Goal: Use online tool/utility: Utilize a website feature to perform a specific function

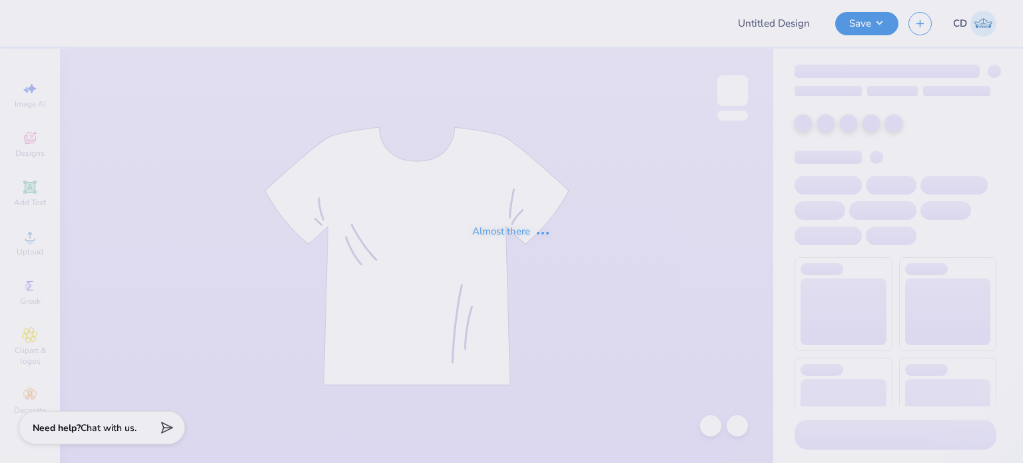
type input "FPS238523"
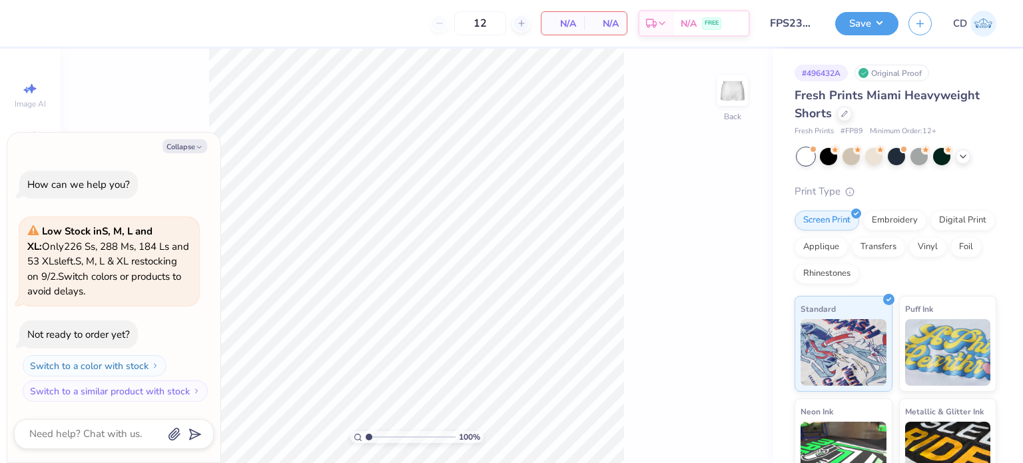
type textarea "x"
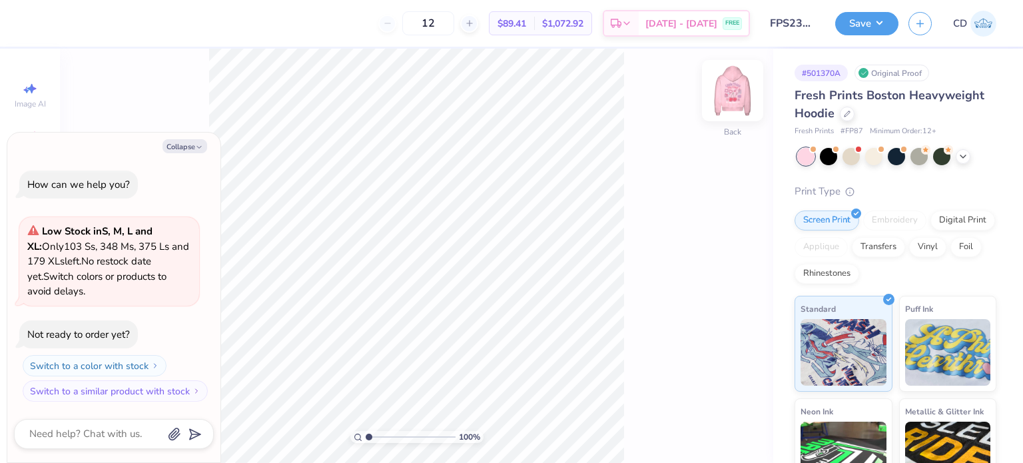
click at [733, 101] on img at bounding box center [732, 90] width 53 height 53
type textarea "x"
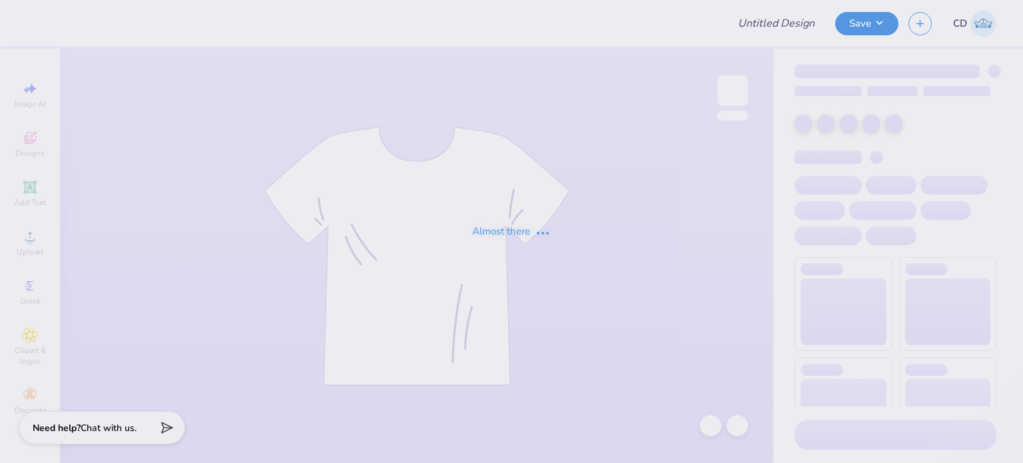
type input "FPS238767"
type input "FPS238857"
type input "FPS238860"
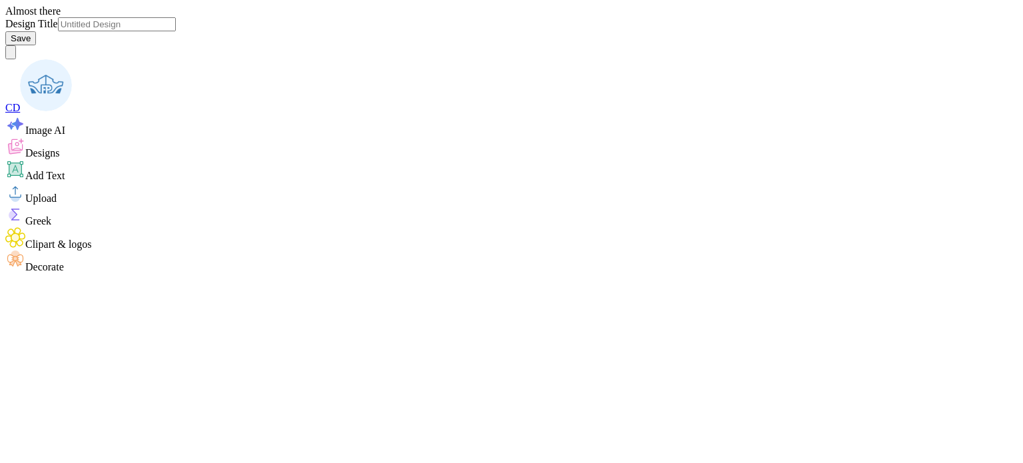
type input "FPS239248"
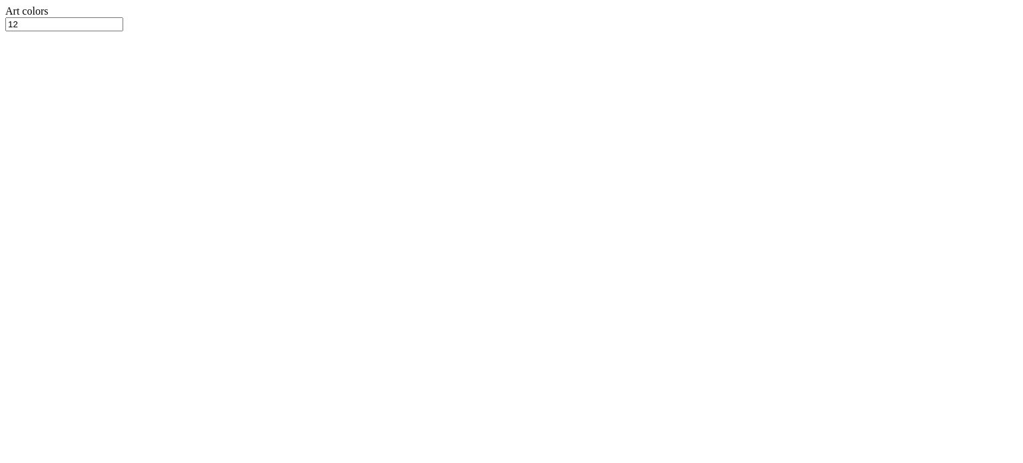
scroll to position [133, 0]
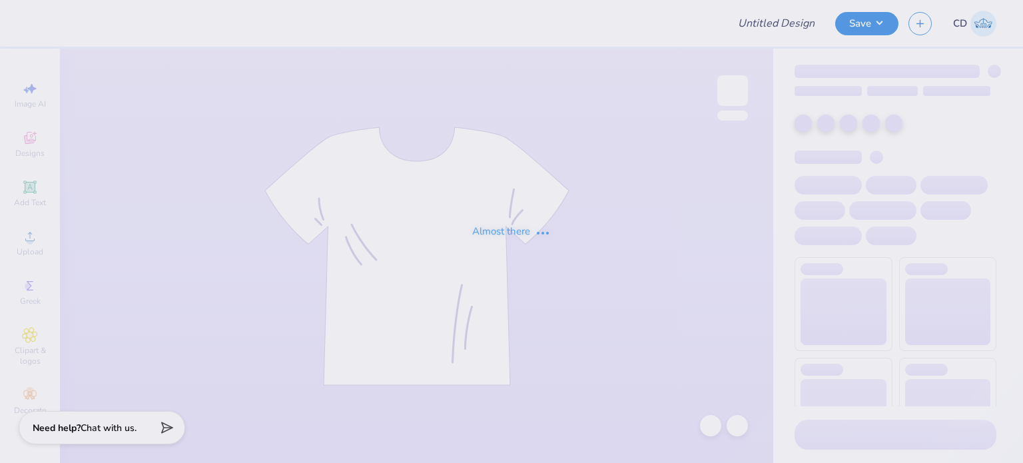
type input "FPS238569"
type input "FPS238796"
type input "FPS238301"
type input "FPS238413"
type input "FPS238670"
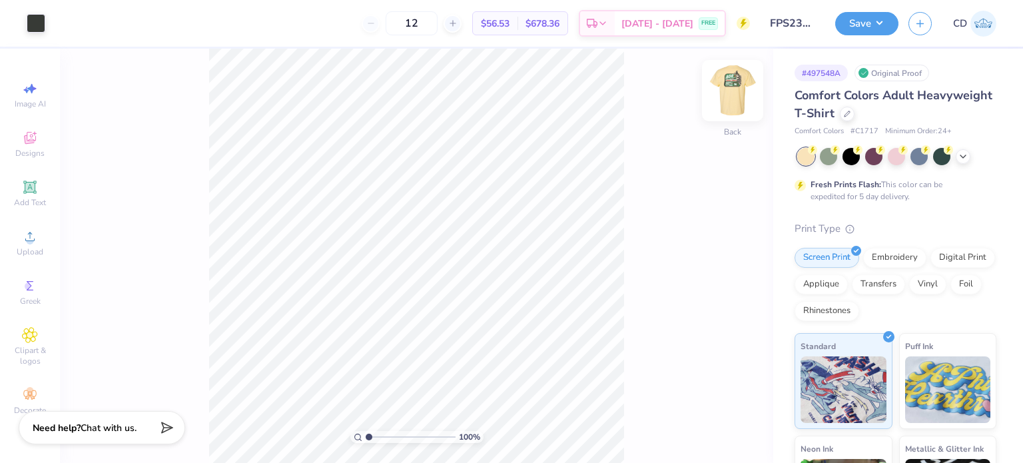
click at [730, 93] on img at bounding box center [732, 90] width 53 height 53
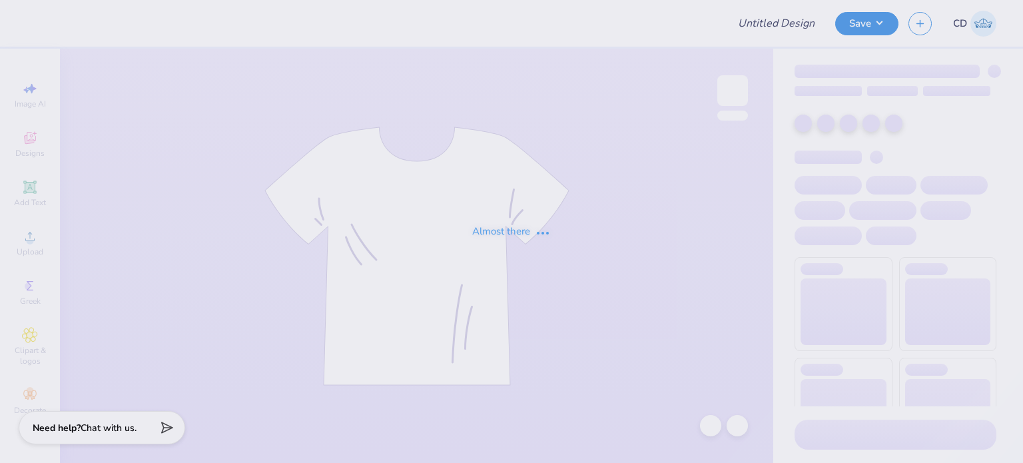
type input "FPS238487"
type input "FPS238794"
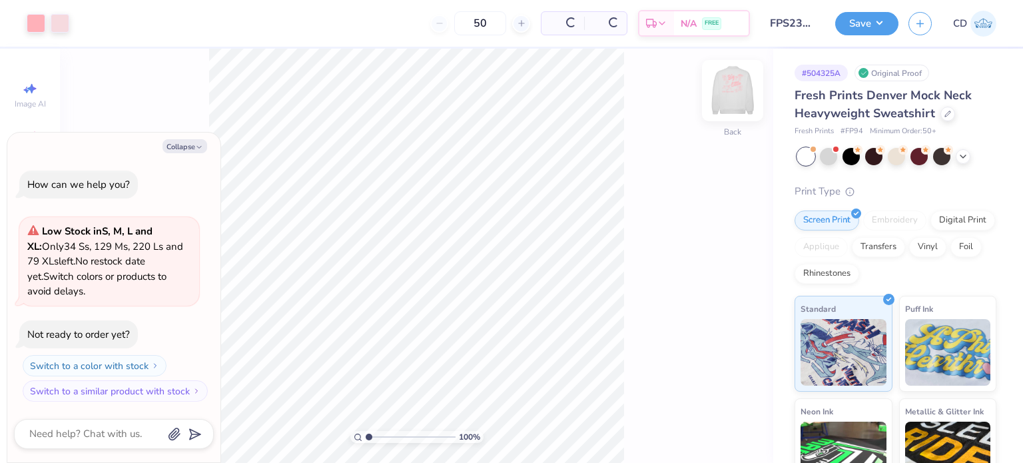
click at [728, 89] on img at bounding box center [732, 90] width 53 height 53
type textarea "x"
click at [728, 89] on img at bounding box center [732, 90] width 27 height 27
type input "1.05349343619043"
type textarea "x"
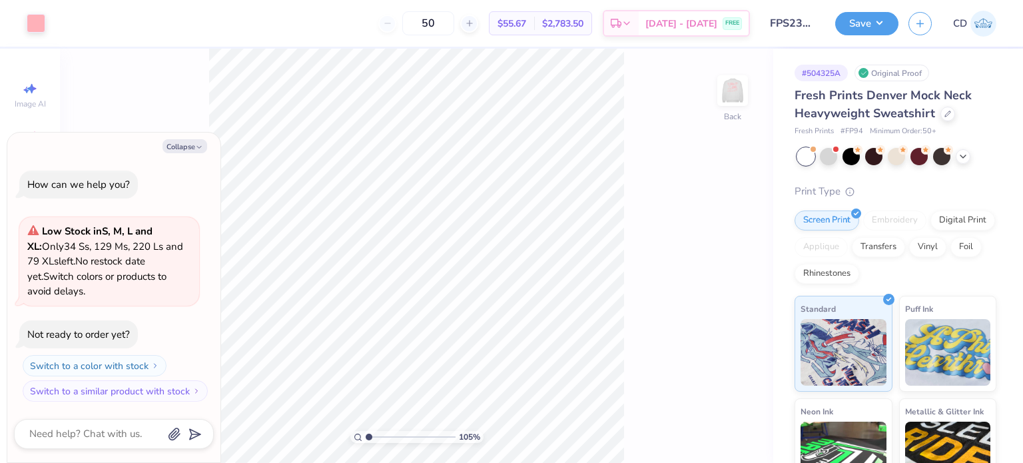
type input "1.0535975404004"
type textarea "x"
type input "1.05346147685578"
type textarea "x"
click at [727, 89] on img at bounding box center [732, 90] width 53 height 53
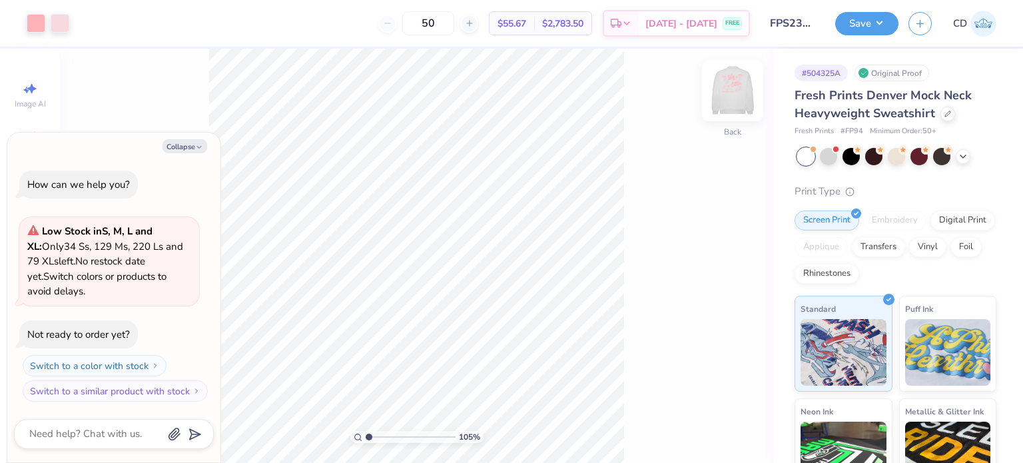
type input "1.05188835181946"
type textarea "x"
type input "1.05188835181946"
type textarea "x"
type input "1.05188835181946"
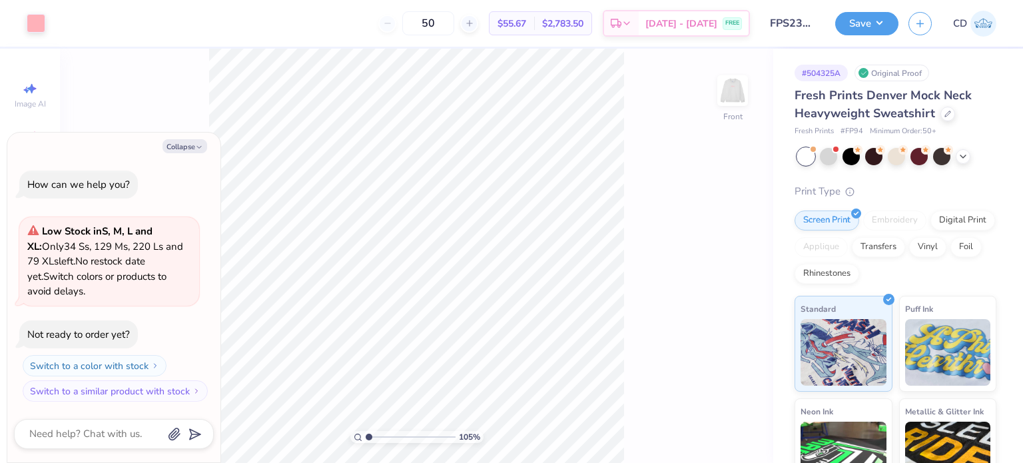
type textarea "x"
type input "1.2147005685495"
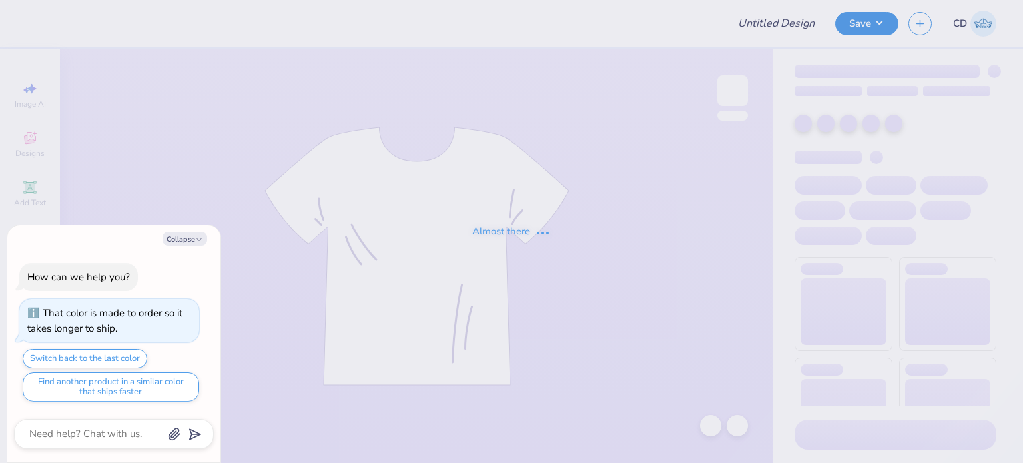
type textarea "x"
type input "FPS238568"
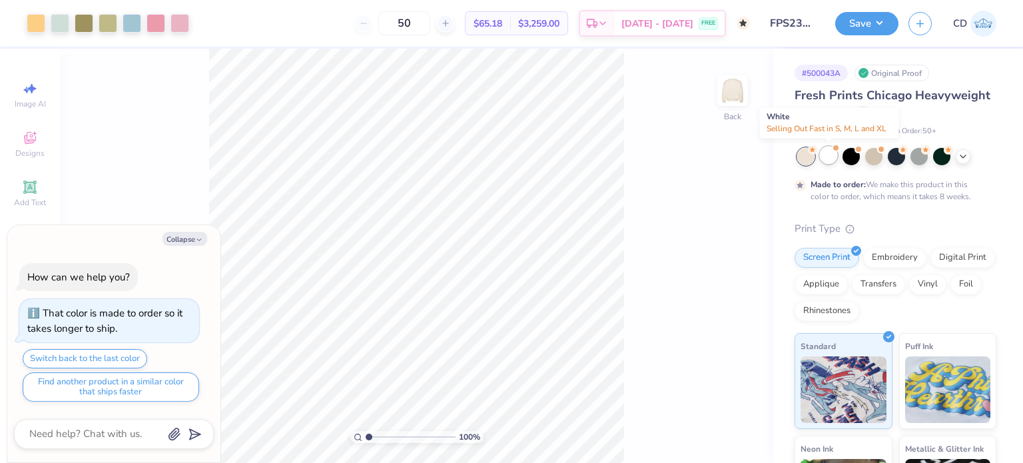
click at [832, 157] on div at bounding box center [828, 155] width 17 height 17
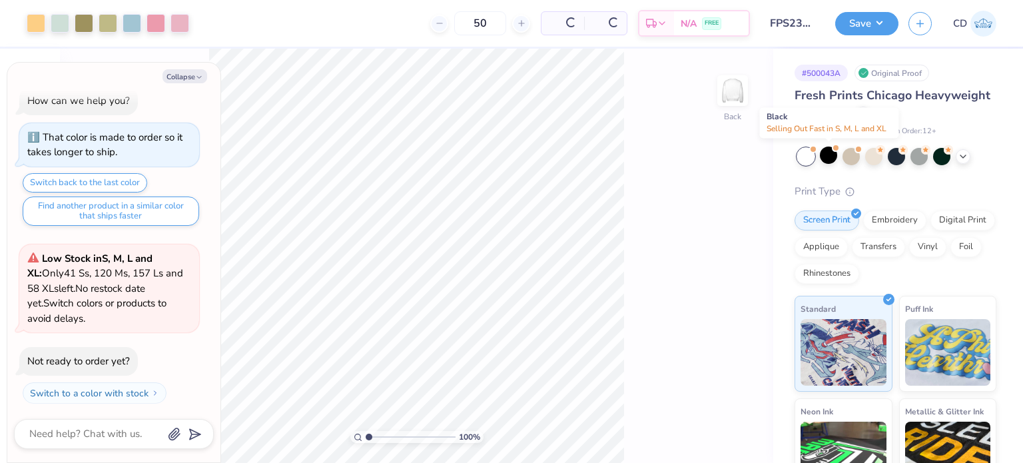
scroll to position [274, 0]
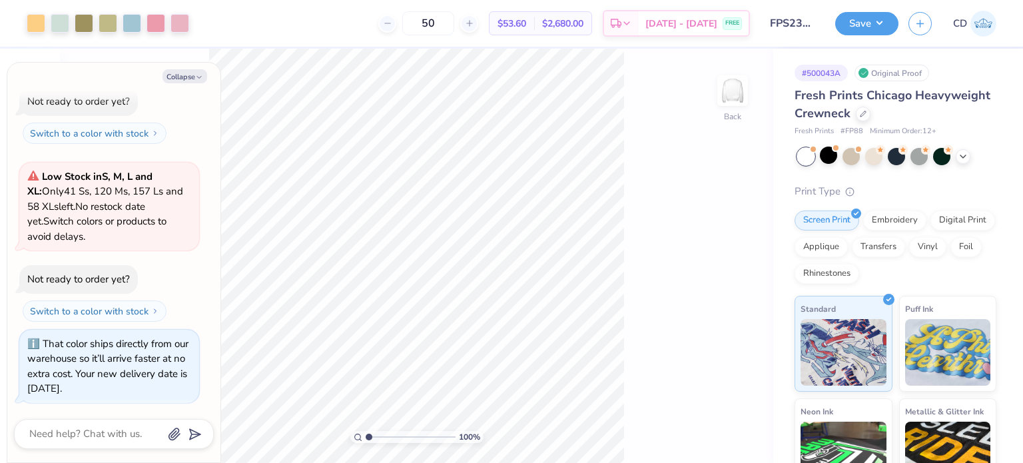
type textarea "x"
type input "2.22643191709162"
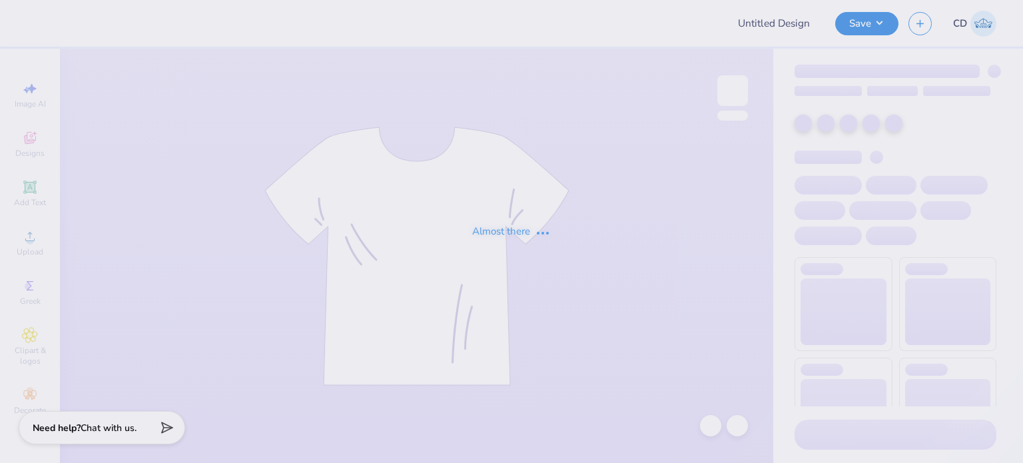
type input "FPS238785"
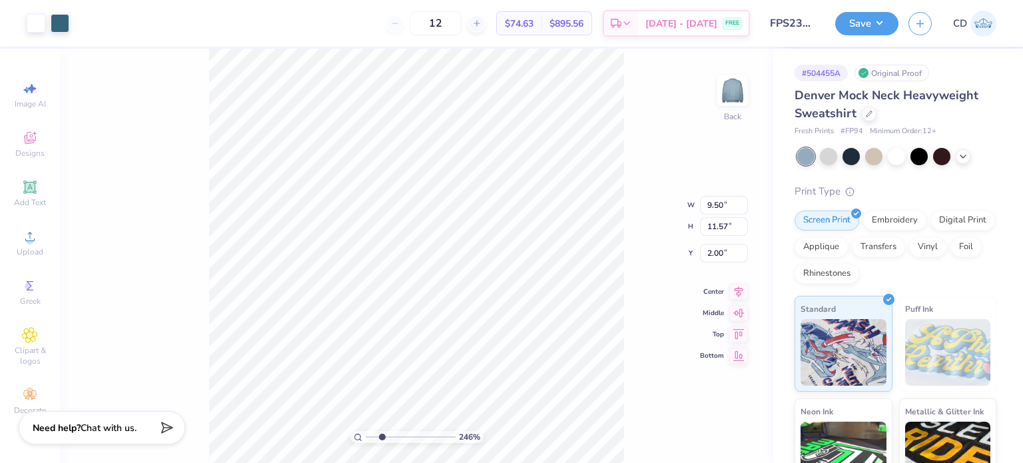
type input "2.46071092039642"
type input "1.98"
type input "2.46071092039642"
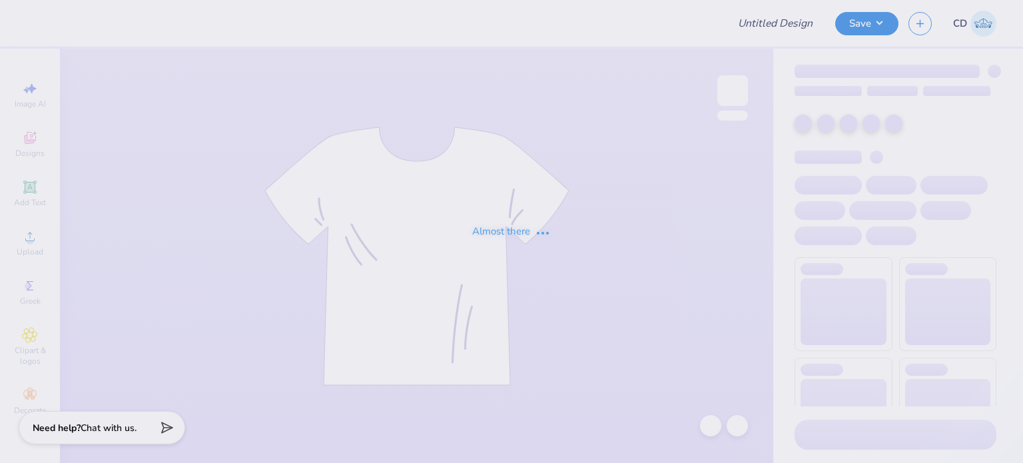
type input "FPS238574"
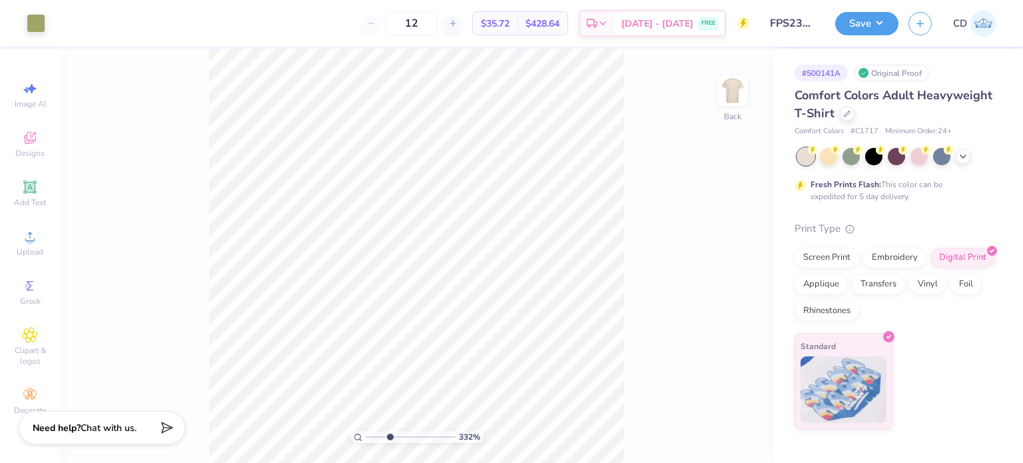
type input "3.6716840780171"
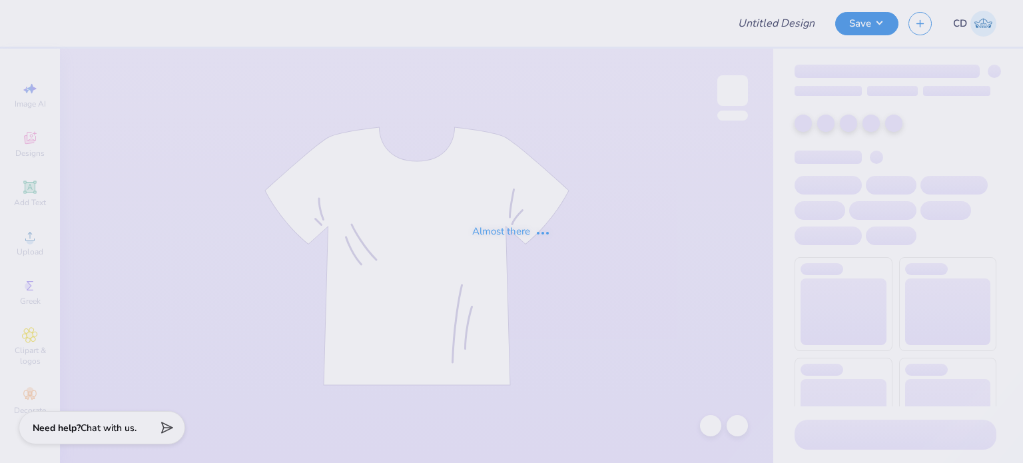
type input "FPS238484"
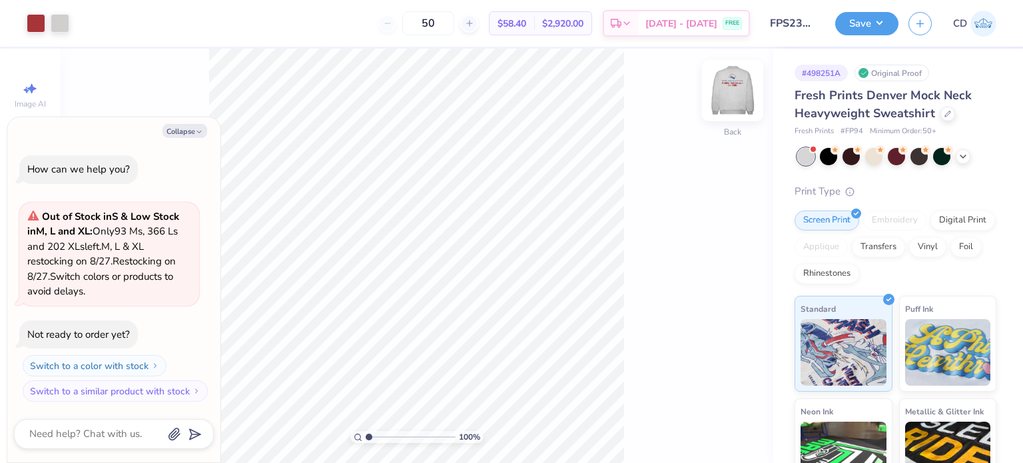
click at [727, 91] on img at bounding box center [732, 90] width 53 height 53
type textarea "x"
type input "1.64913377760655"
type textarea "x"
type input "2.71964221644285"
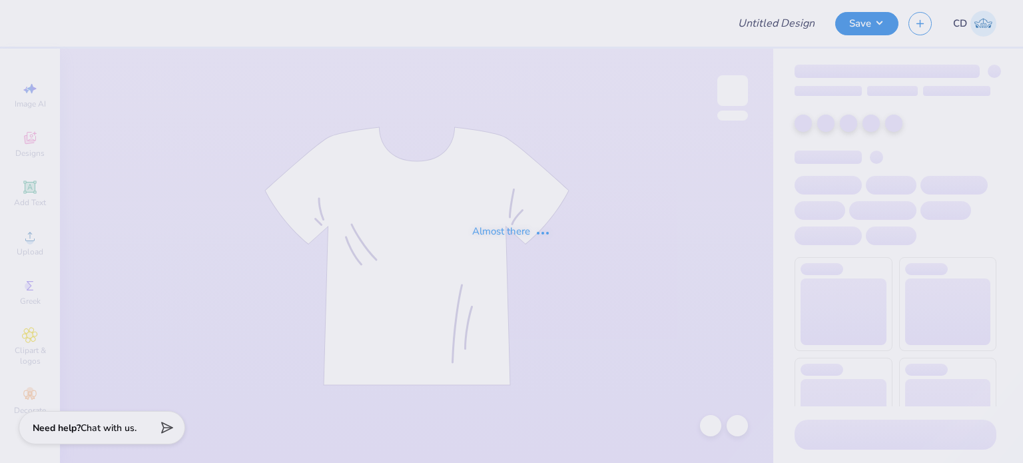
type input "FPS238486"
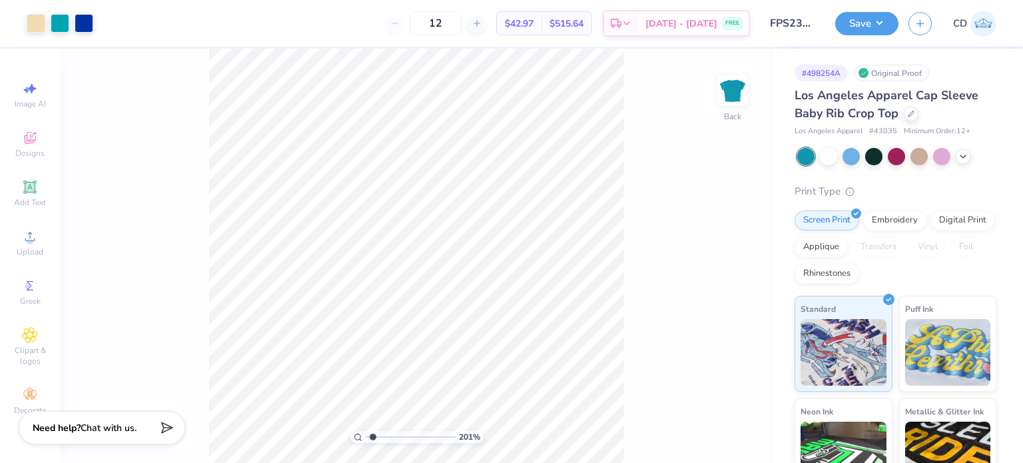
type input "2.01445811466782"
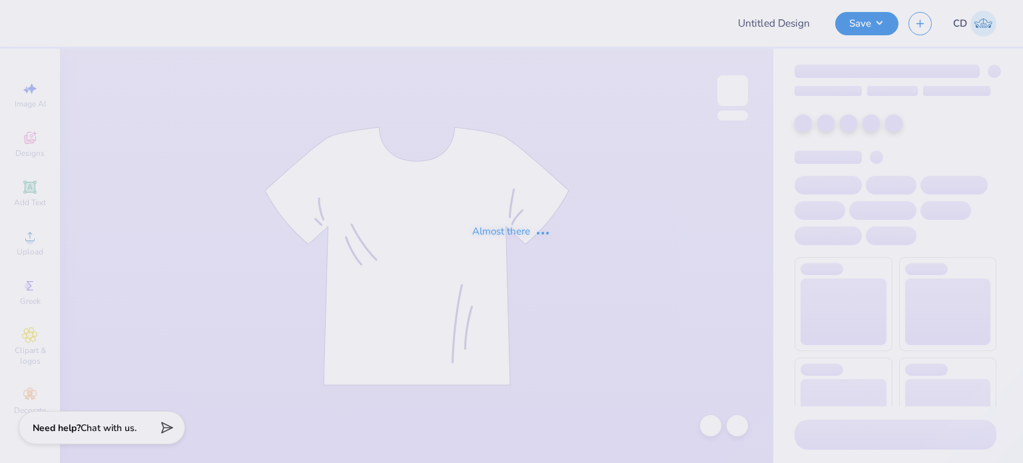
type input "FPS238798"
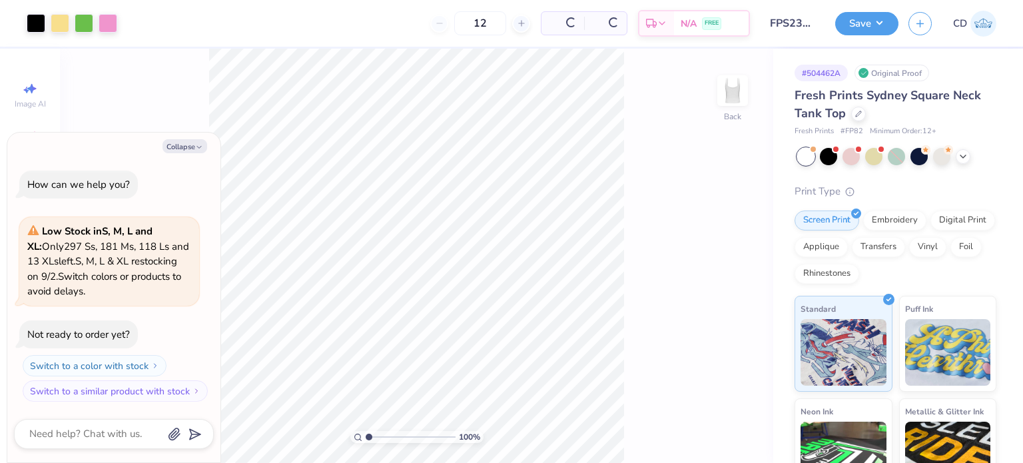
type textarea "x"
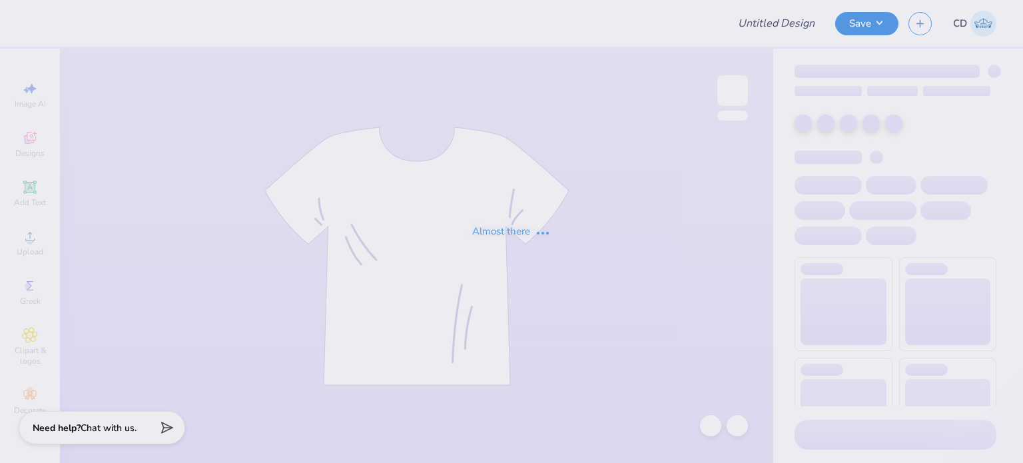
type input "FPS238799"
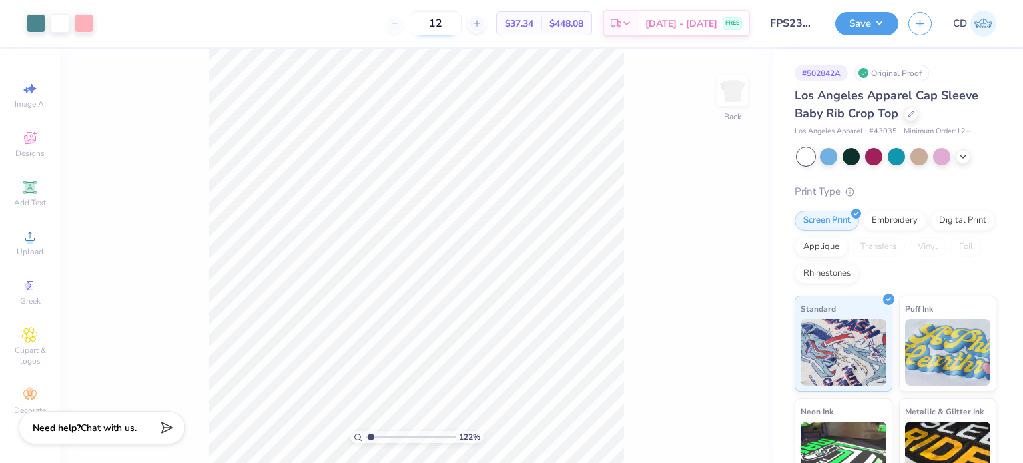
type input "1.10522621487156"
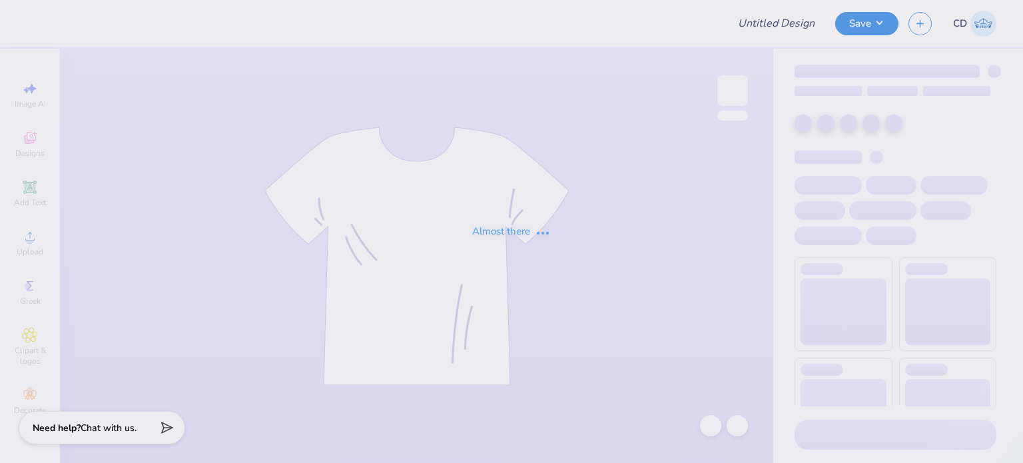
type input "FPS238665"
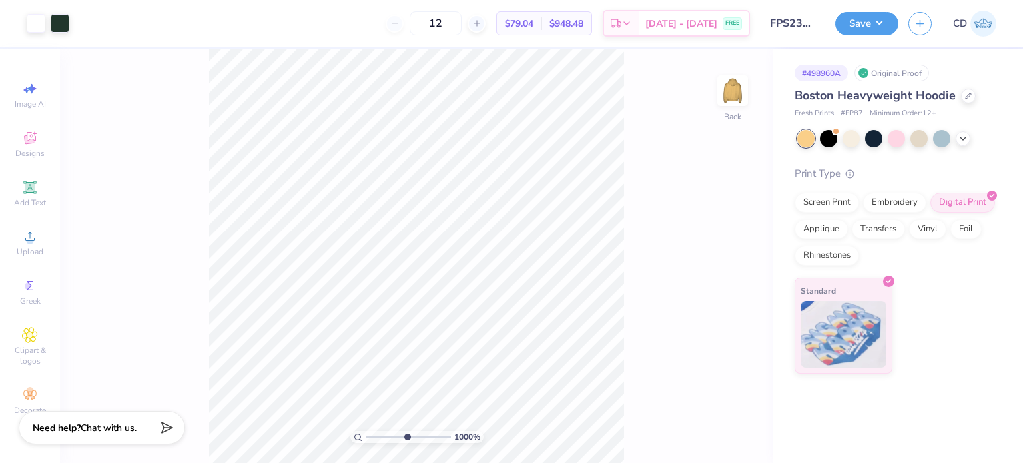
type input "10"
